Goal: Ask a question: Seek information or help from site administrators or community

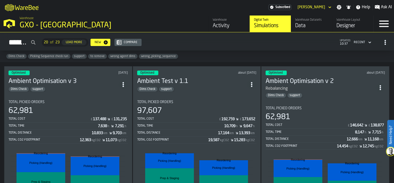
click at [221, 21] on div "Warehouse" at bounding box center [229, 20] width 33 height 4
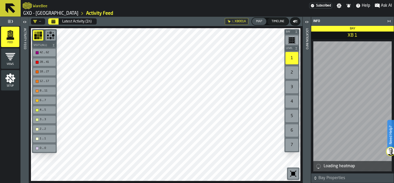
click at [306, 21] on icon "button-toggle-Open" at bounding box center [307, 22] width 6 height 6
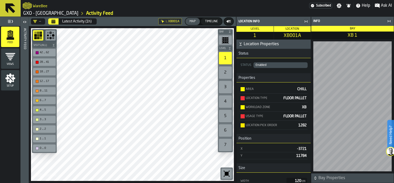
click at [241, 43] on icon "button-" at bounding box center [240, 44] width 5 height 5
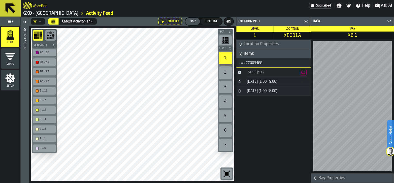
click at [241, 53] on icon "button-" at bounding box center [241, 52] width 2 height 1
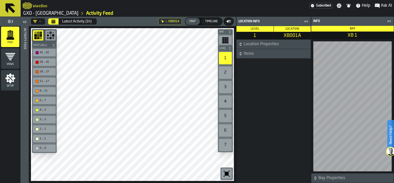
click at [241, 53] on icon "button-" at bounding box center [240, 53] width 5 height 5
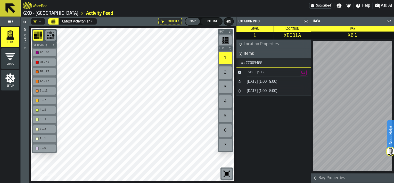
click at [307, 21] on icon "button-toggle-Close me" at bounding box center [306, 21] width 6 height 6
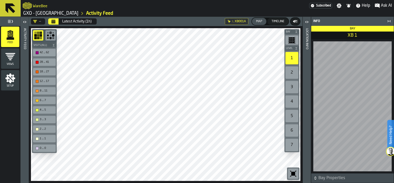
click at [389, 20] on icon "button-toggle-Close me" at bounding box center [389, 21] width 6 height 6
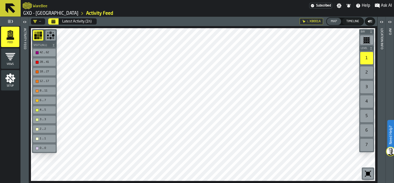
click at [0, 0] on icon at bounding box center [0, 0] width 0 height 0
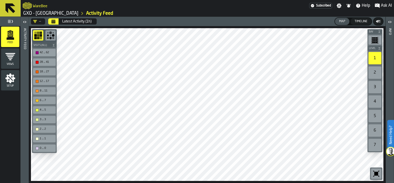
click at [376, 5] on icon "button-toggle-Ask AI" at bounding box center [377, 5] width 5 height 5
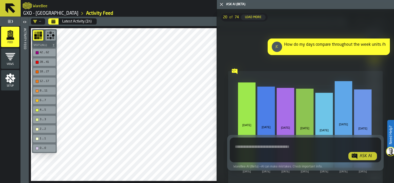
click at [292, 145] on textarea "Ask AI about the warehouse Activity" at bounding box center [305, 150] width 147 height 19
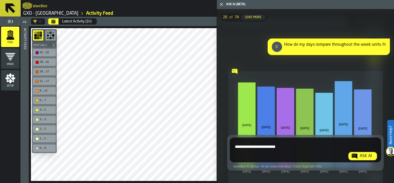
type textarea "**********"
click at [365, 153] on div "Ask AI" at bounding box center [366, 156] width 16 height 6
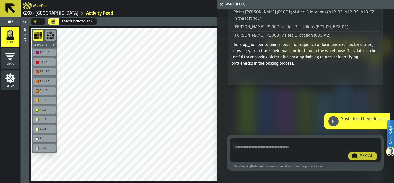
scroll to position [3937, 0]
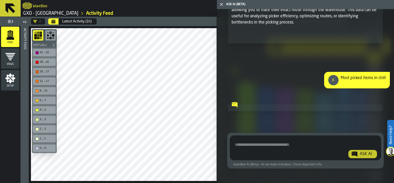
click at [221, 5] on polygon "button-toggle-Close me" at bounding box center [221, 4] width 3 height 3
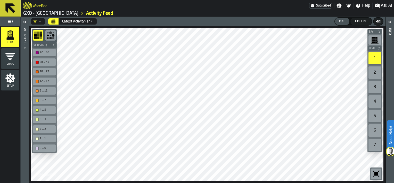
click at [10, 9] on icon at bounding box center [10, 8] width 10 height 10
click at [29, 4] on icon "logo-header" at bounding box center [27, 5] width 9 height 7
